Goal: Task Accomplishment & Management: Complete application form

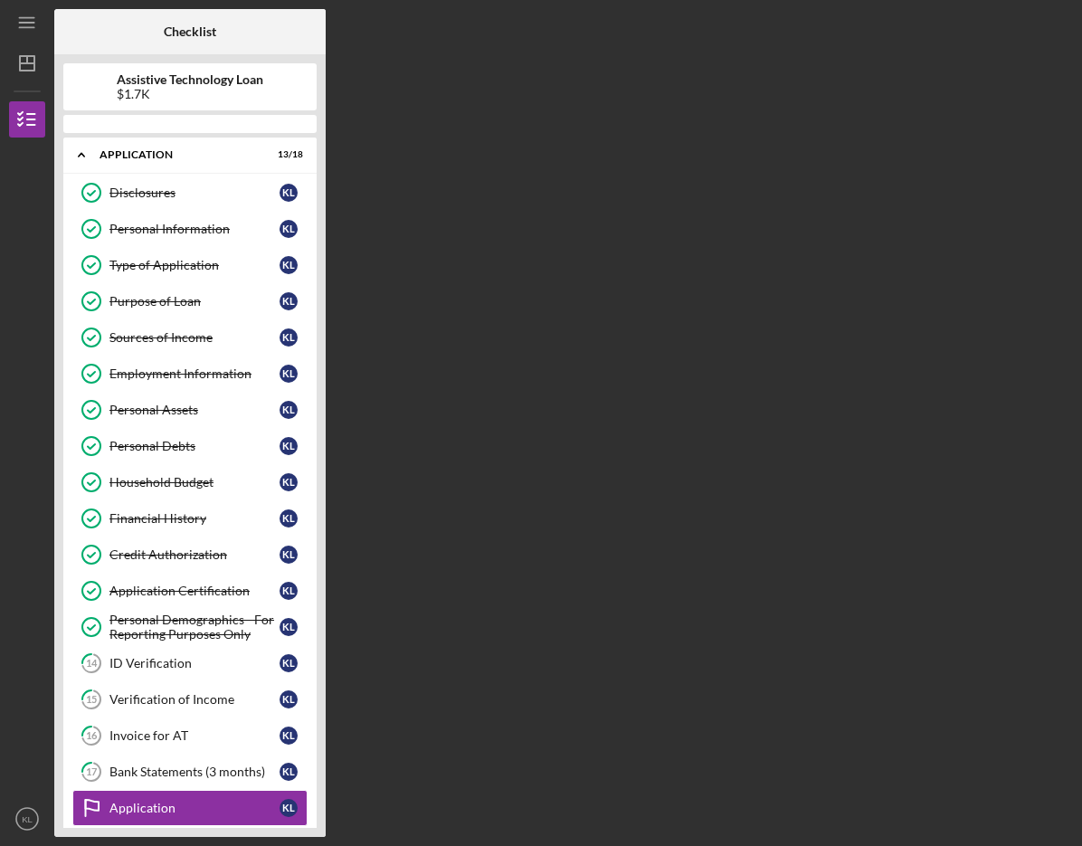
scroll to position [138, 0]
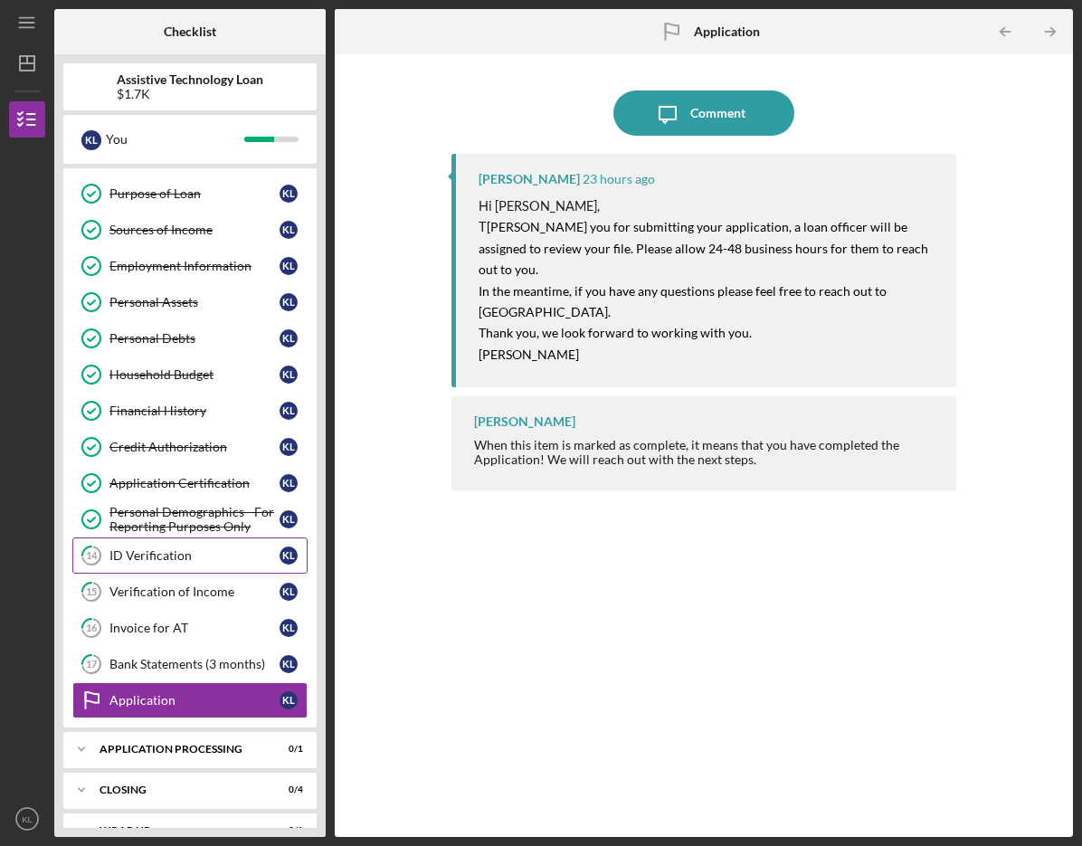
click at [144, 558] on div "ID Verification" at bounding box center [194, 555] width 170 height 14
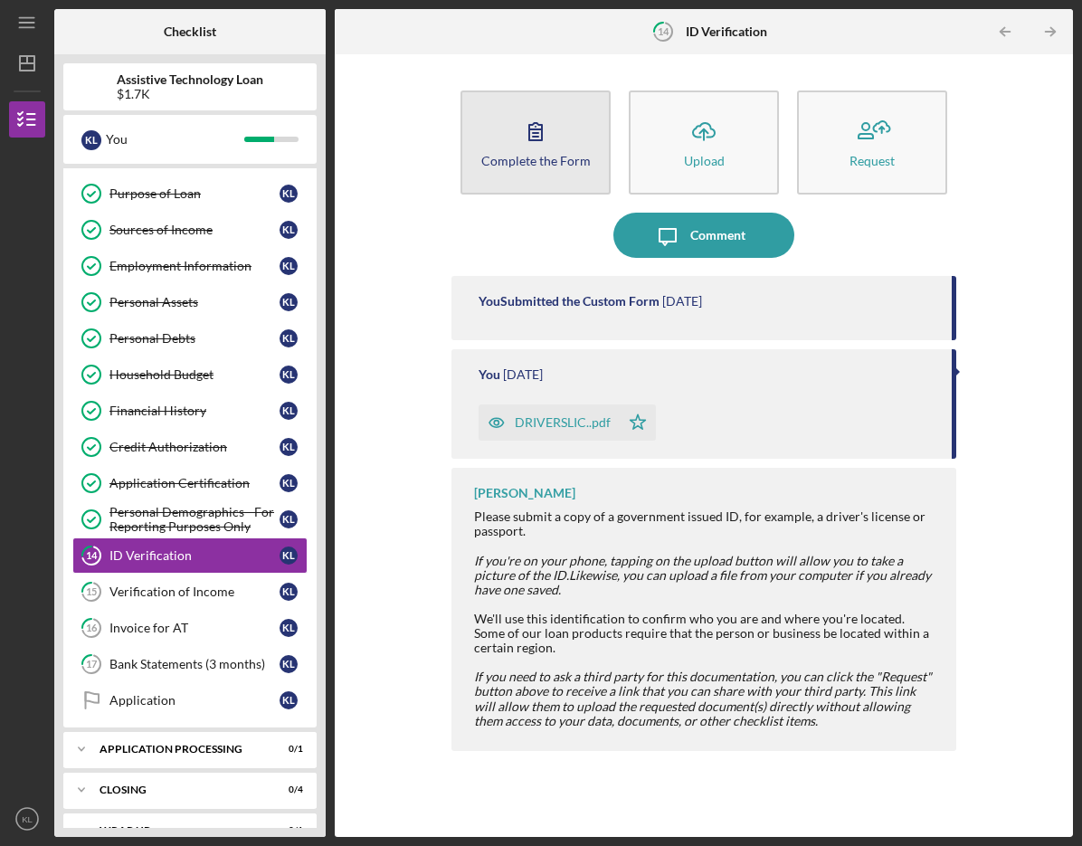
click at [557, 169] on button "Complete the Form Form" at bounding box center [535, 142] width 150 height 104
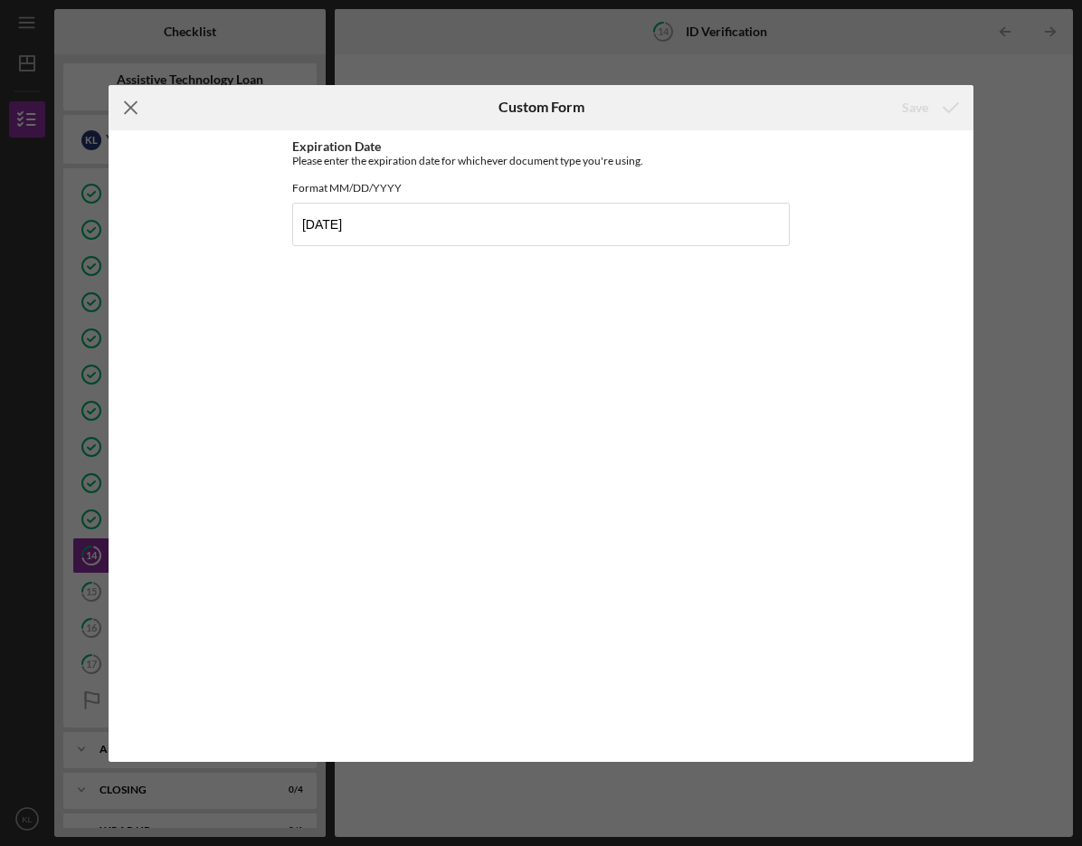
click at [131, 111] on icon "Icon/Menu Close" at bounding box center [131, 107] width 45 height 45
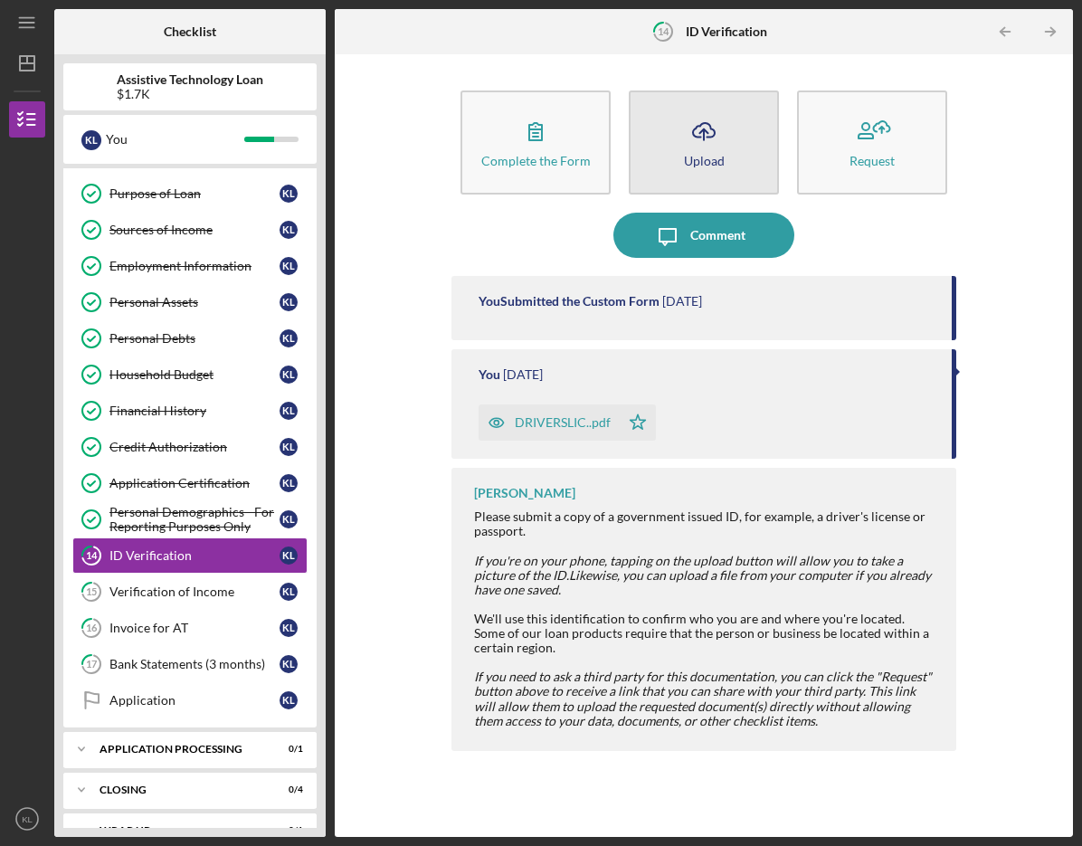
click at [712, 164] on div "Upload" at bounding box center [704, 161] width 41 height 14
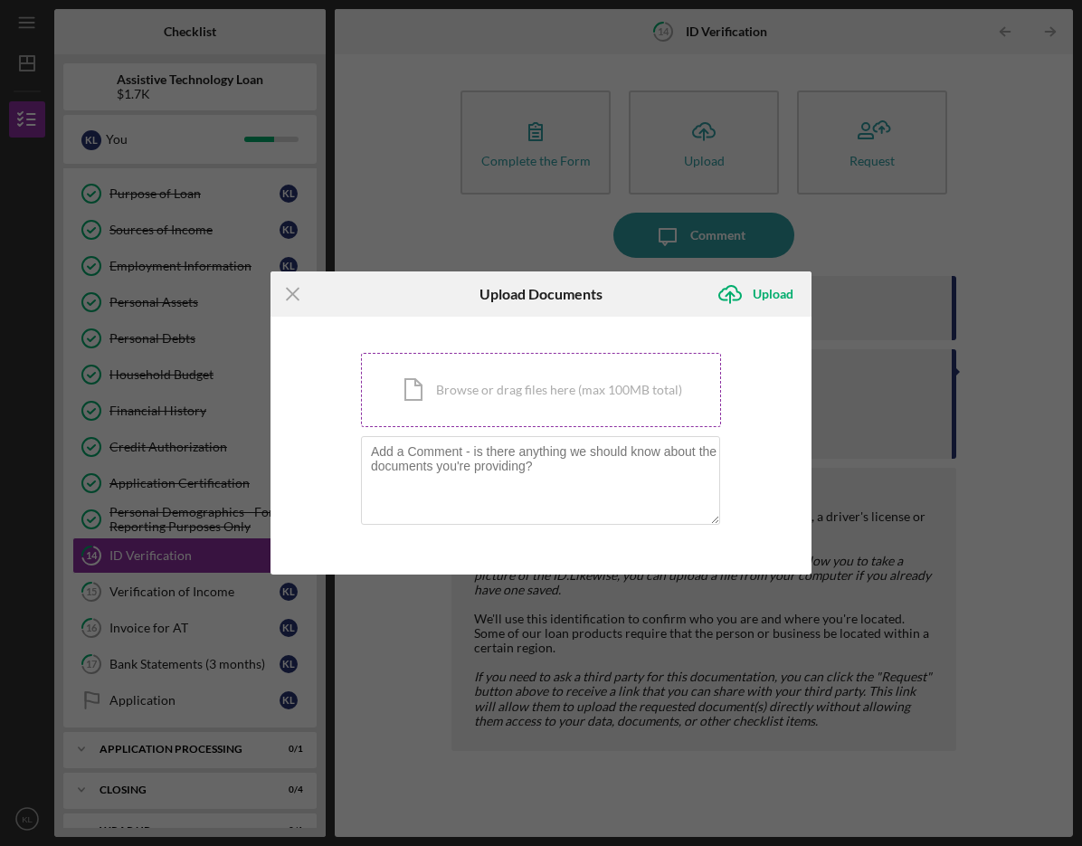
click at [500, 390] on div "Icon/Document Browse or drag files here (max 100MB total) Tap to choose files o…" at bounding box center [541, 390] width 360 height 74
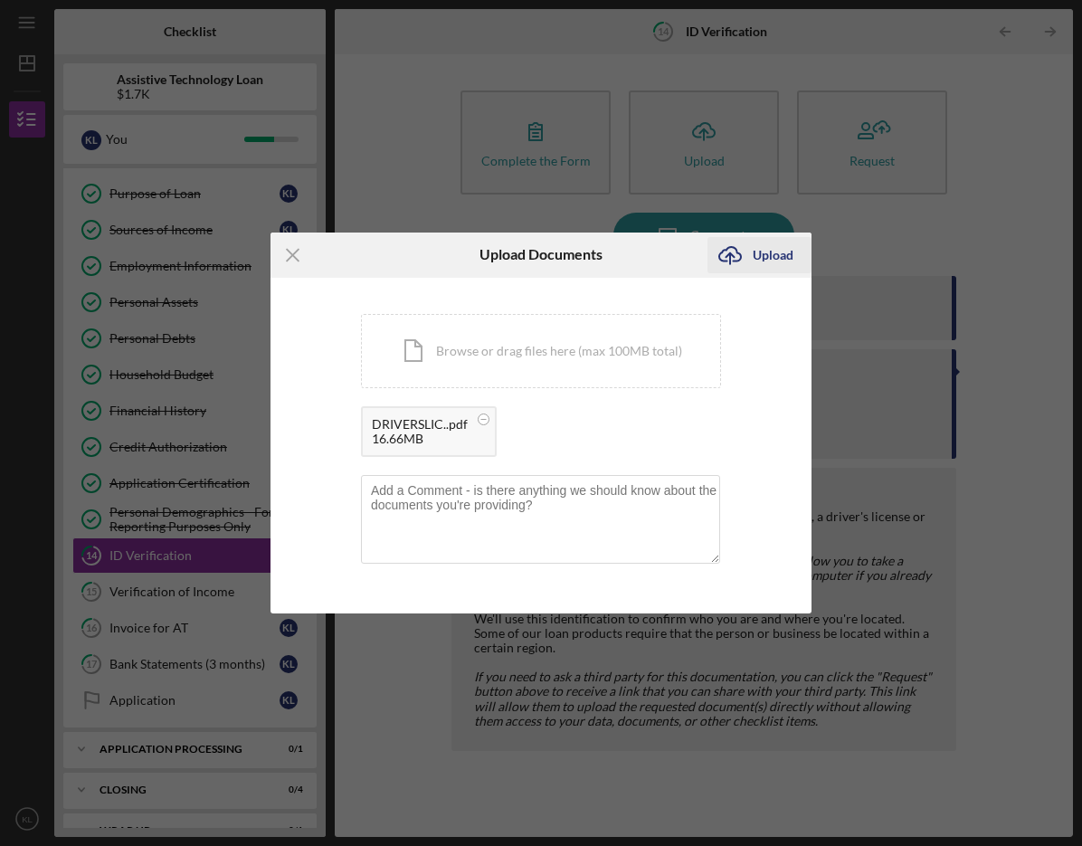
click at [730, 257] on icon "Icon/Upload" at bounding box center [729, 254] width 45 height 45
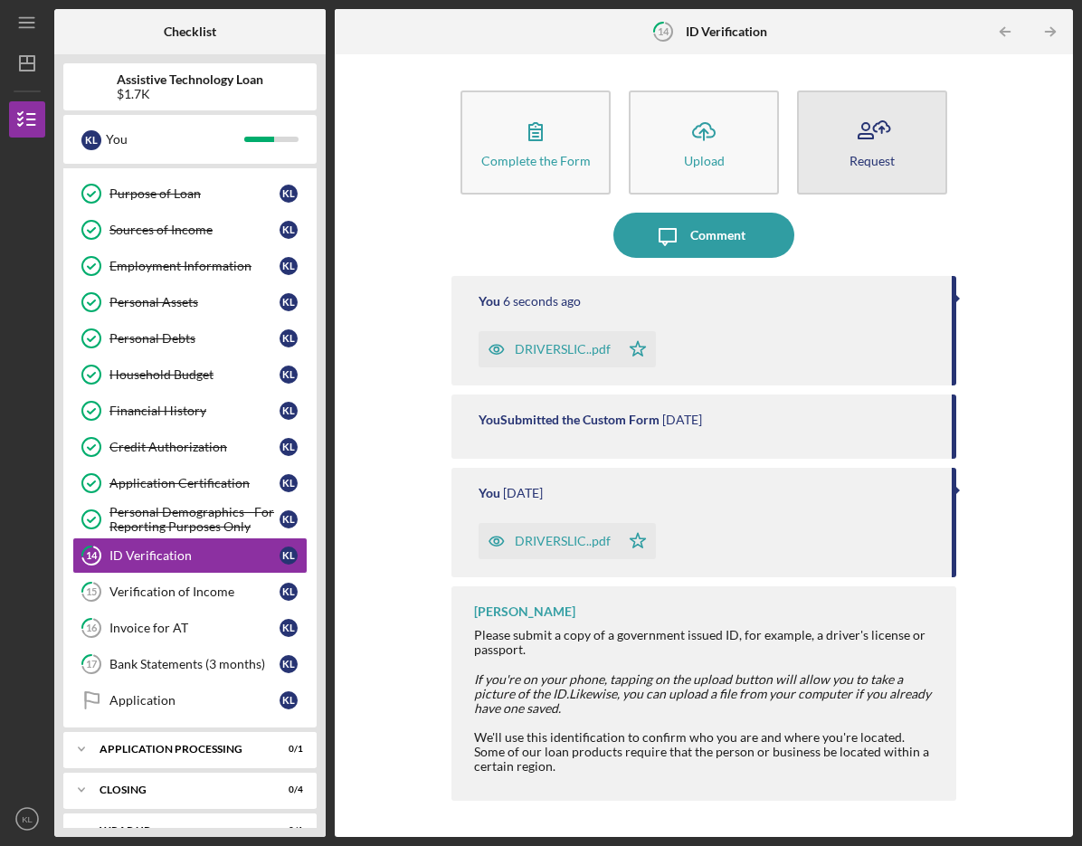
click at [859, 163] on div "Request" at bounding box center [871, 161] width 45 height 14
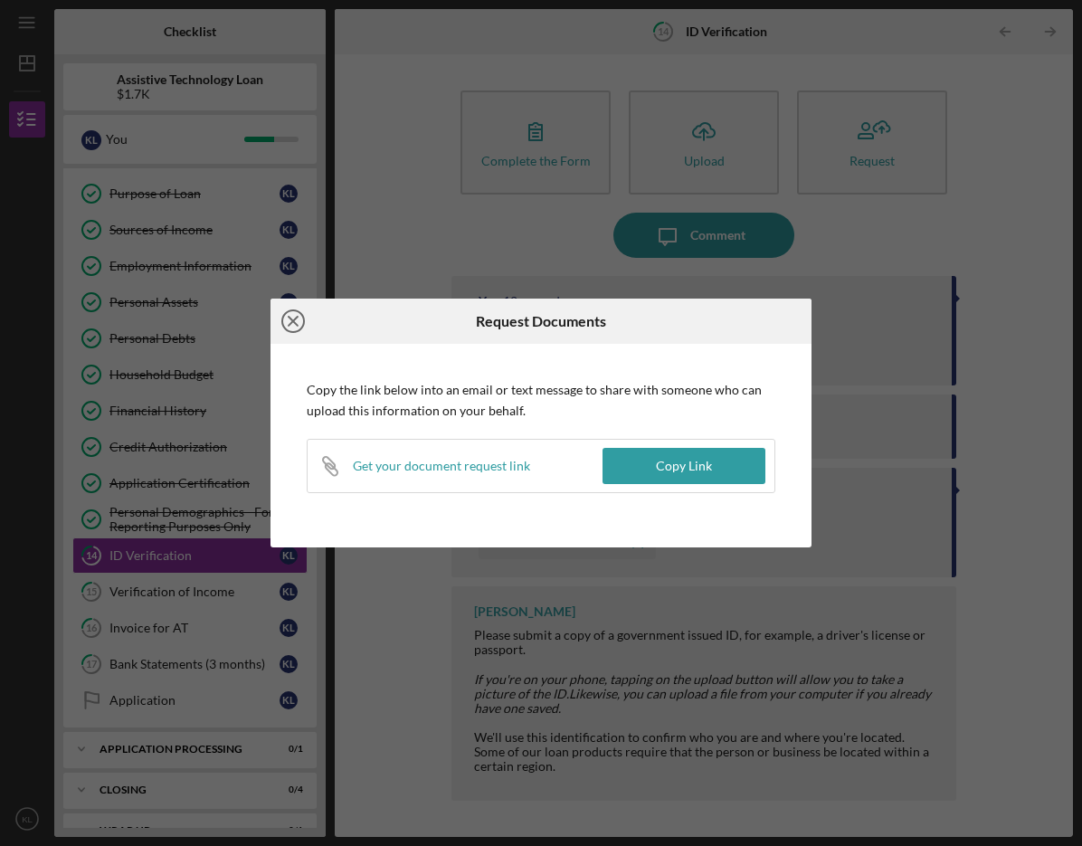
click at [288, 314] on icon "Icon/Close" at bounding box center [292, 320] width 45 height 45
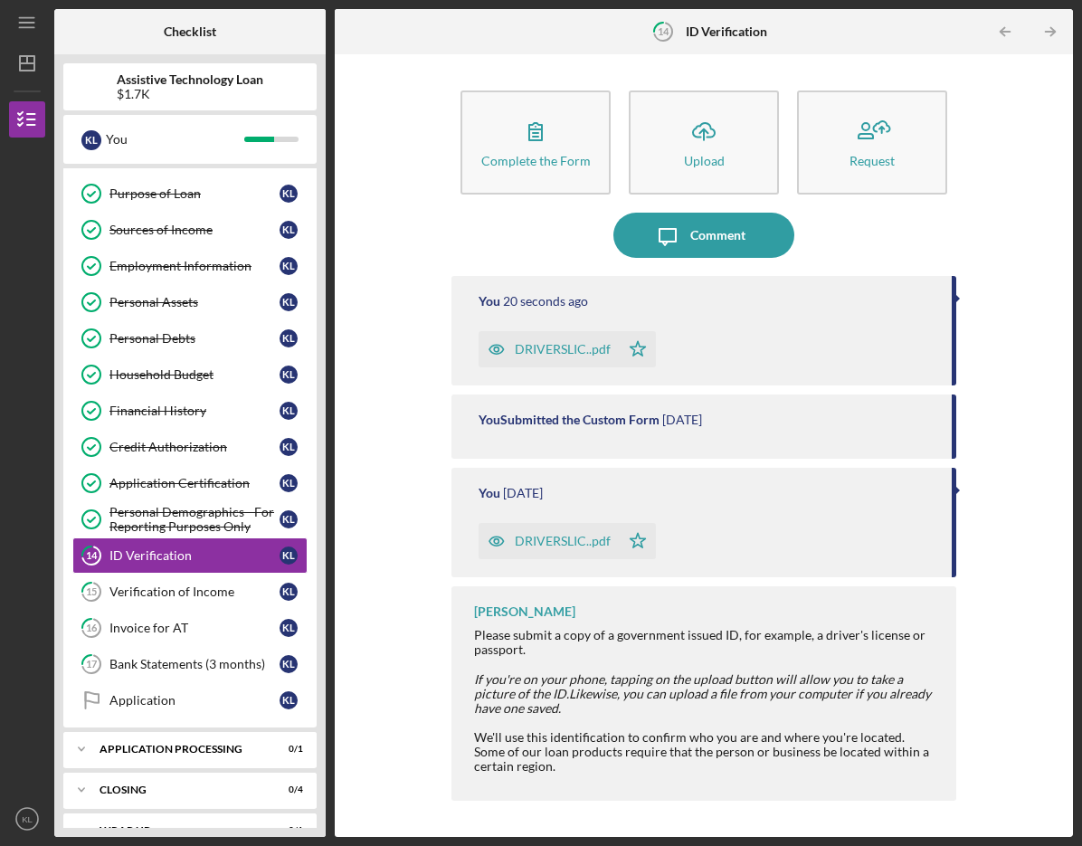
click at [600, 346] on div "DRIVERSLIC..pdf" at bounding box center [563, 349] width 96 height 14
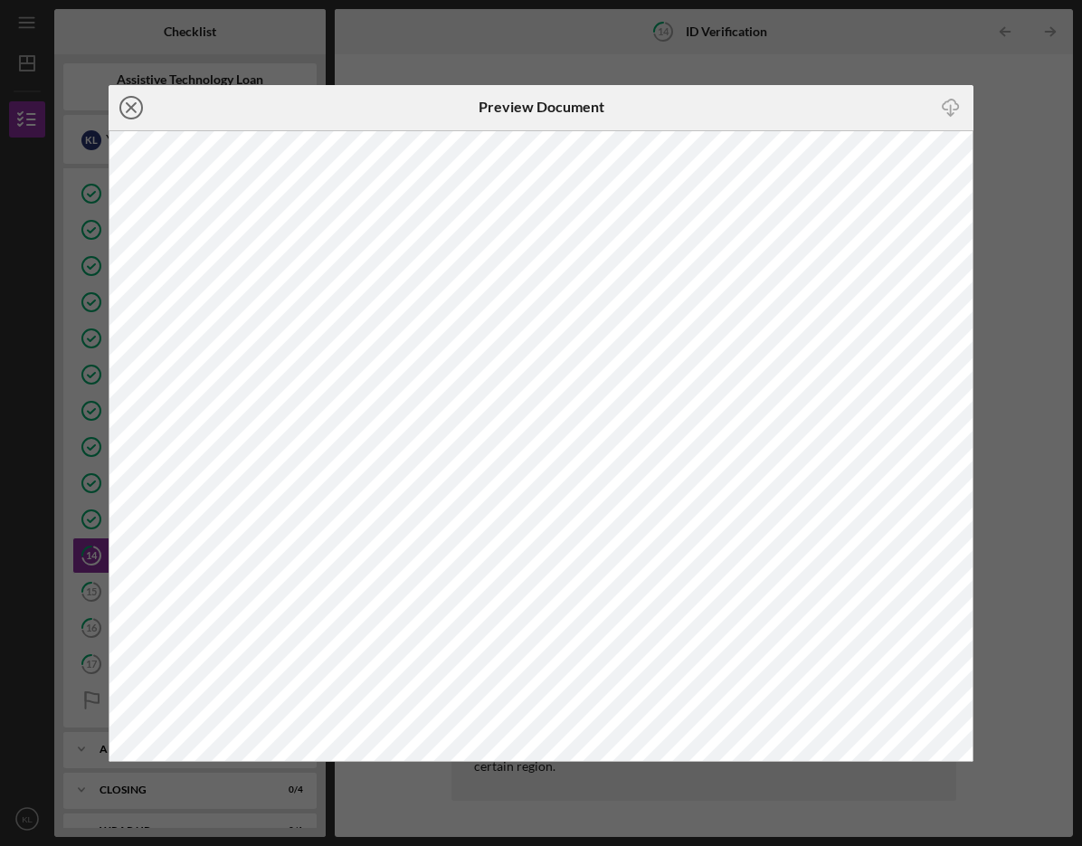
click at [136, 106] on icon "Icon/Close" at bounding box center [131, 107] width 45 height 45
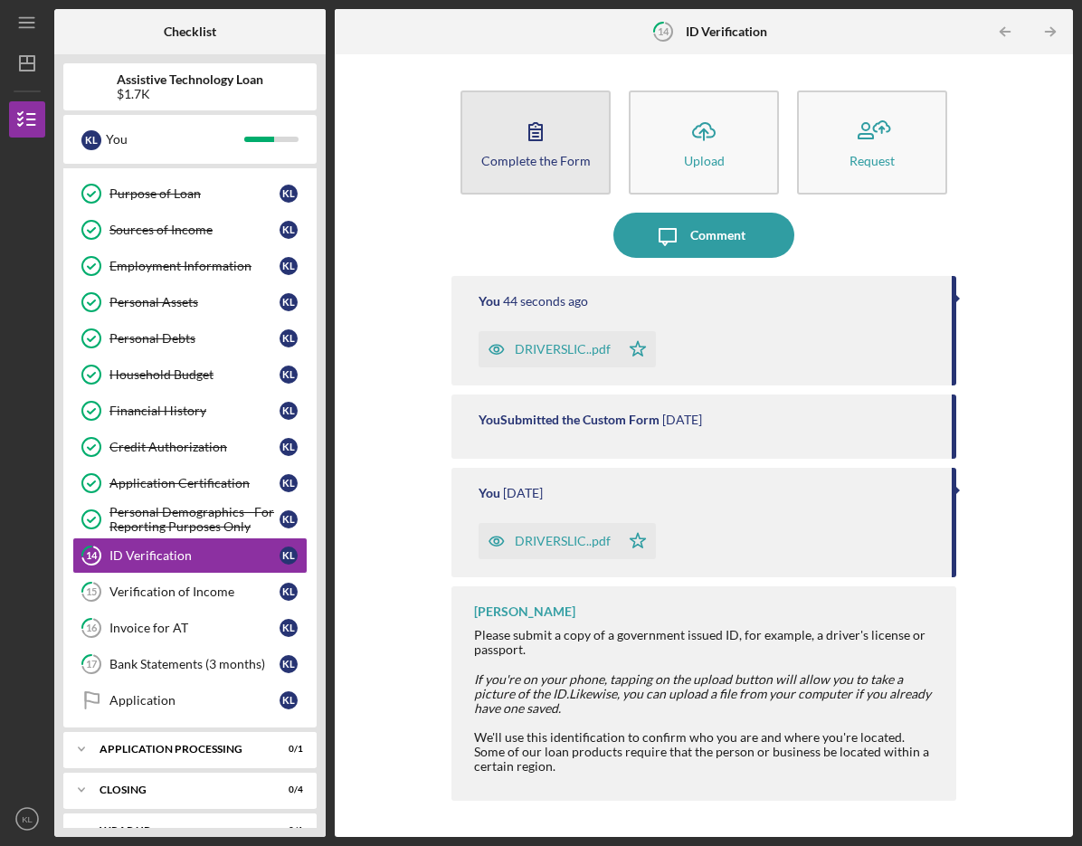
click at [506, 170] on button "Complete the Form Form" at bounding box center [535, 142] width 150 height 104
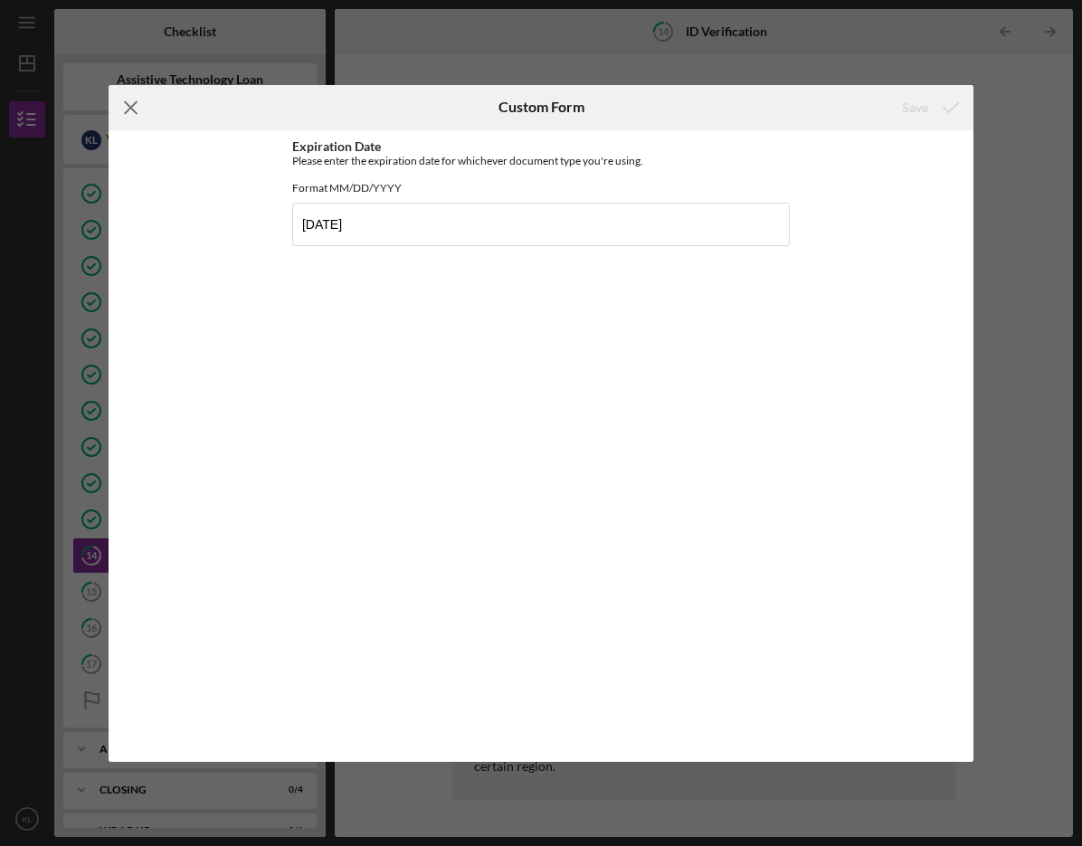
click at [127, 109] on icon "Icon/Menu Close" at bounding box center [131, 107] width 45 height 45
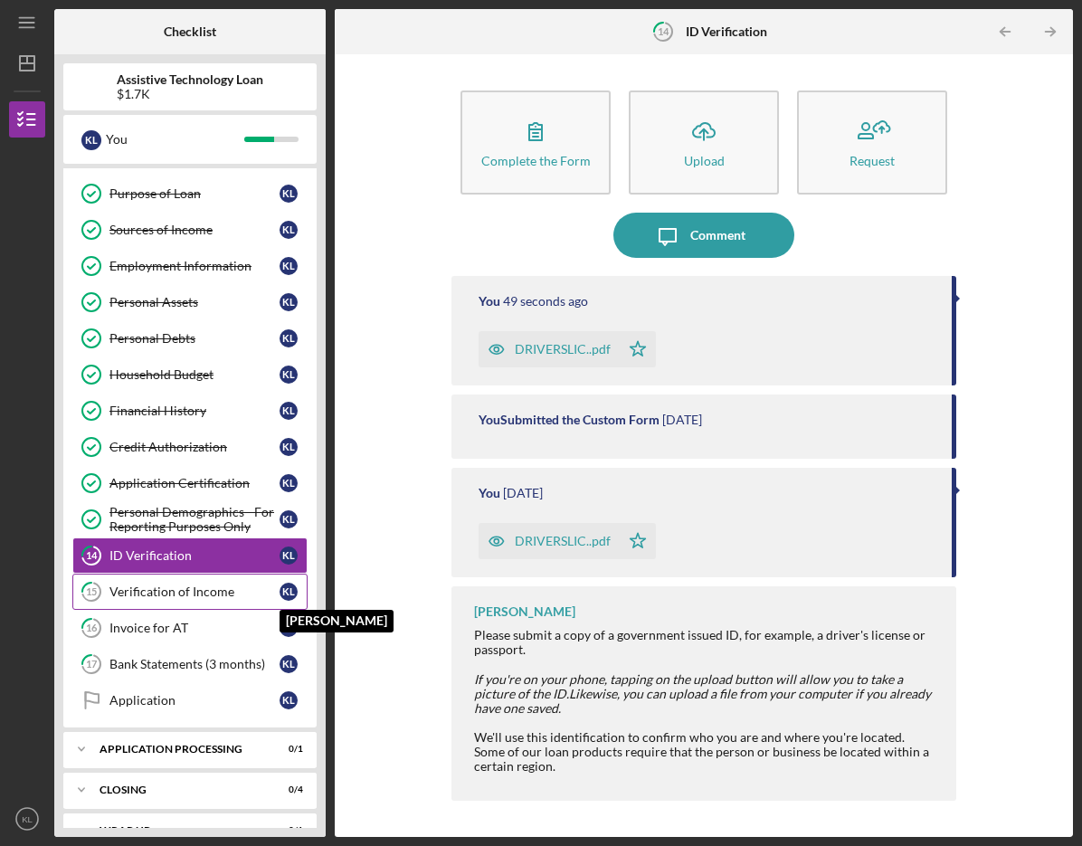
click at [290, 584] on div "K L" at bounding box center [288, 592] width 18 height 18
